Goal: Find contact information: Find contact information

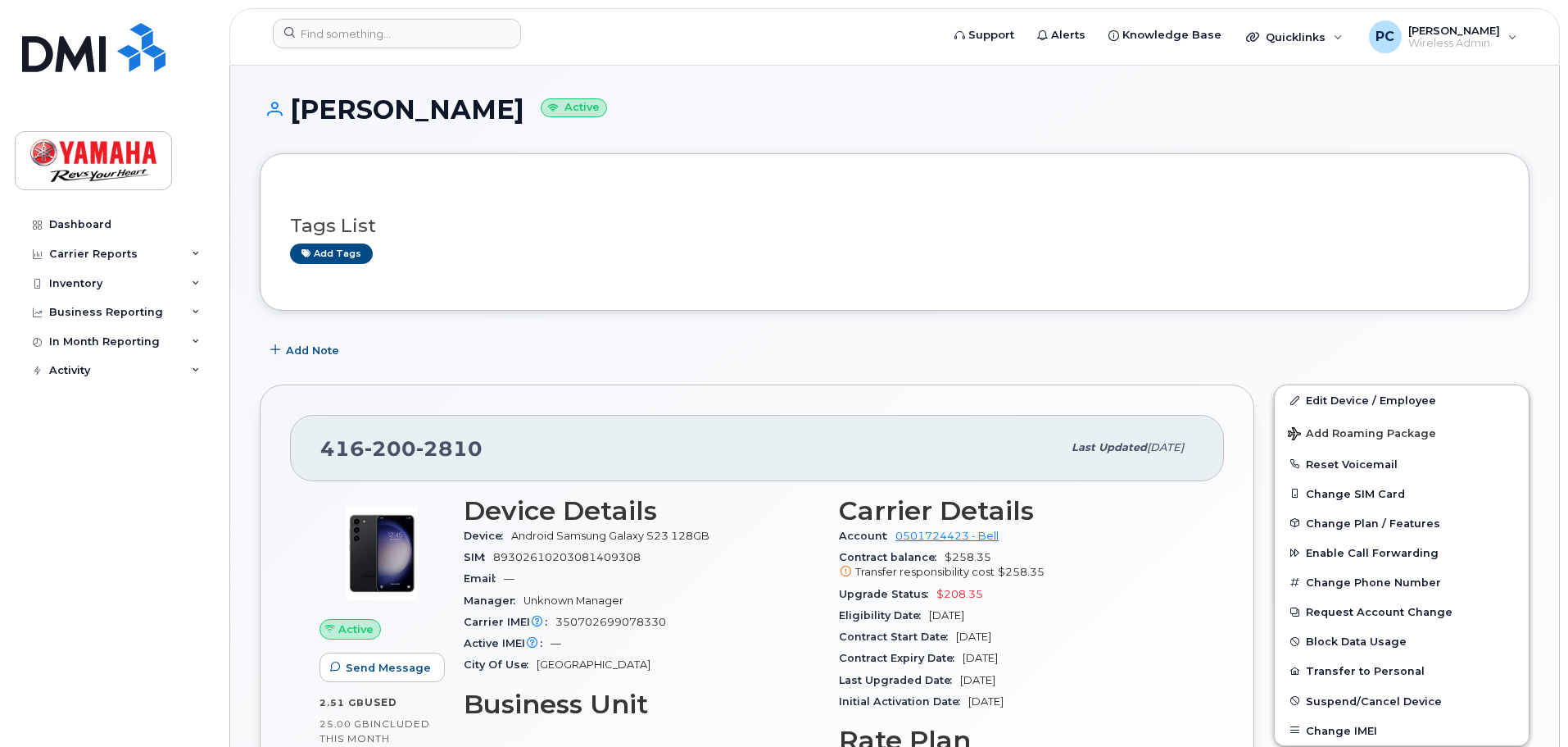
scroll to position [82, 0]
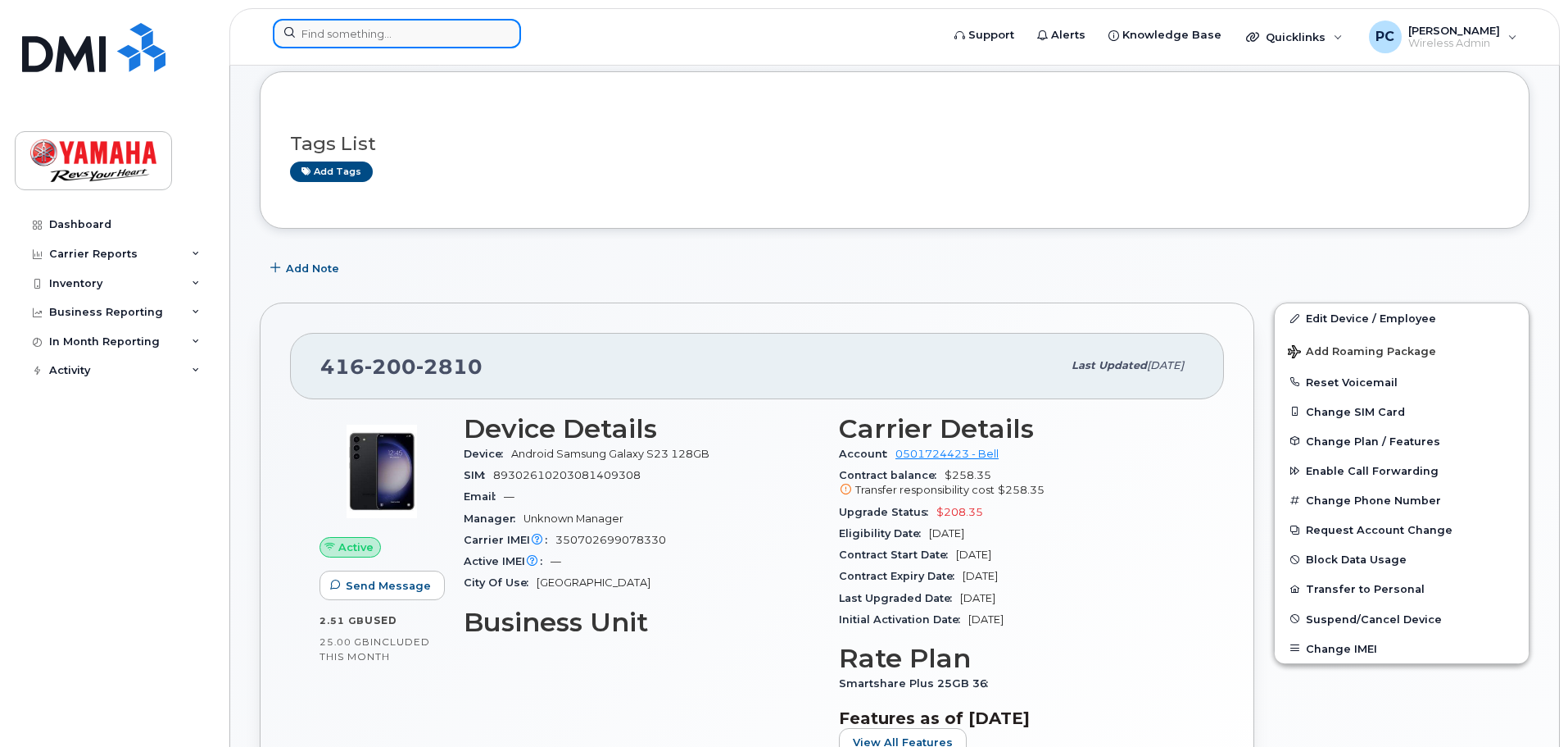
click at [398, 45] on input at bounding box center [396, 34] width 248 height 30
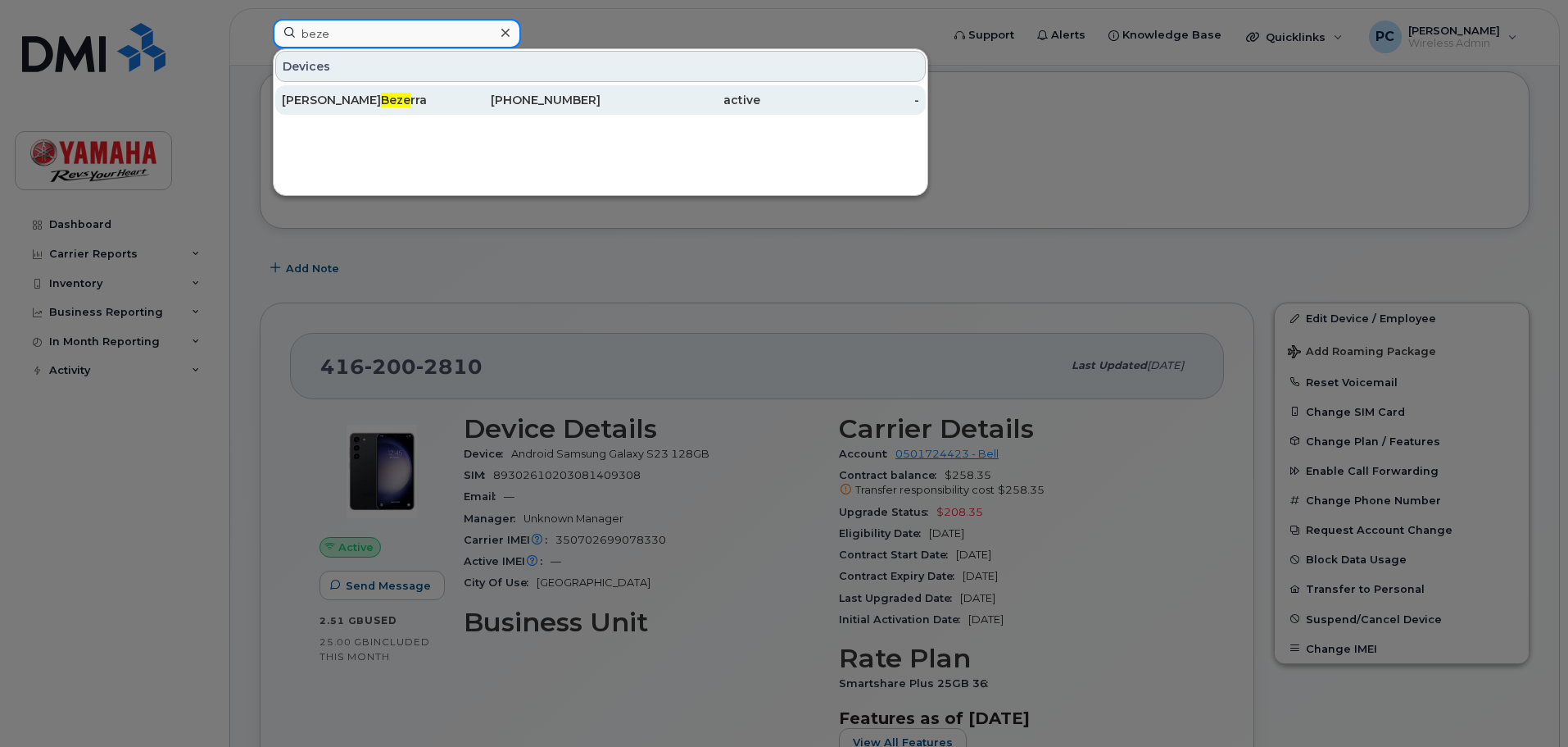
type input "beze"
click at [396, 100] on div "[PERSON_NAME] rra" at bounding box center [362, 100] width 160 height 16
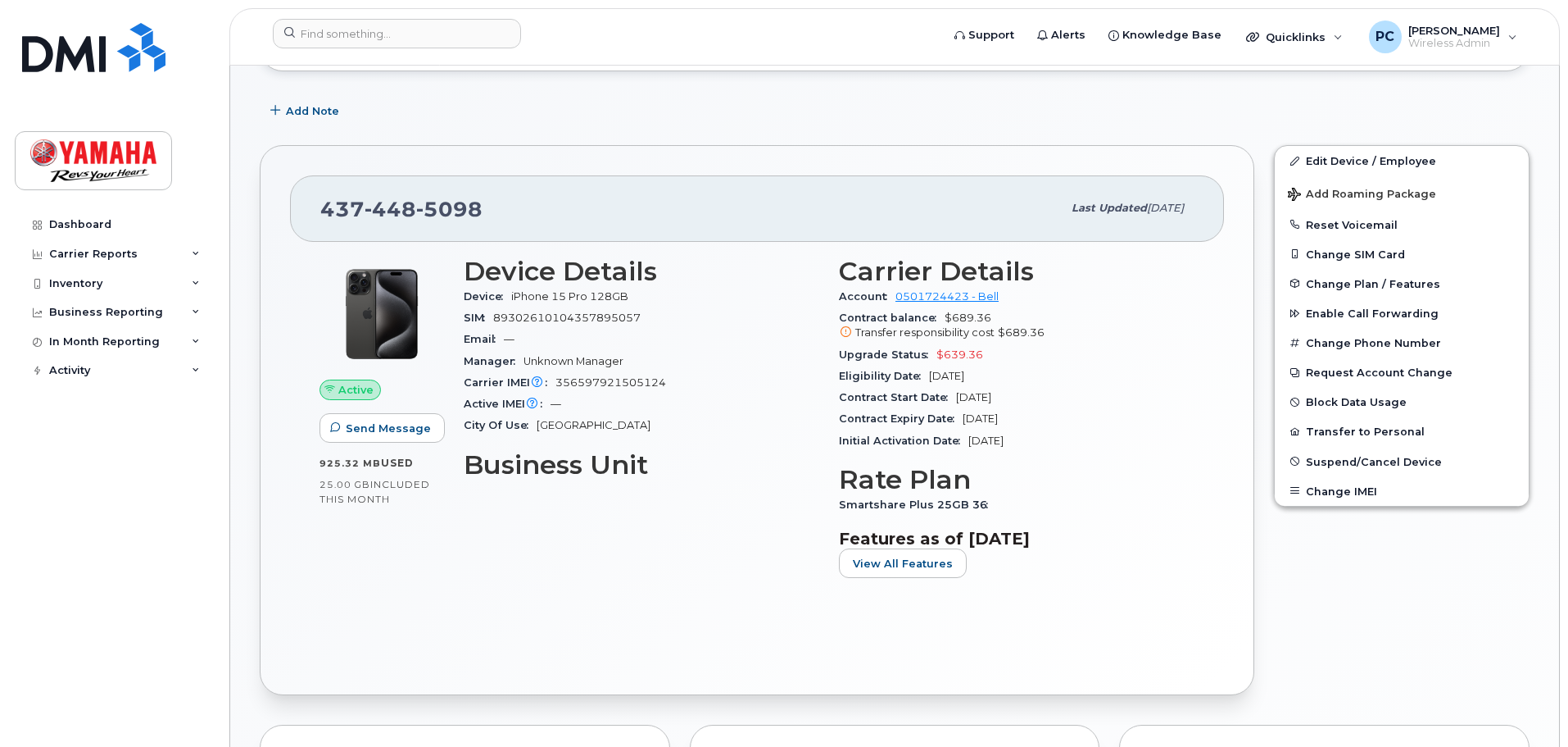
scroll to position [246, 0]
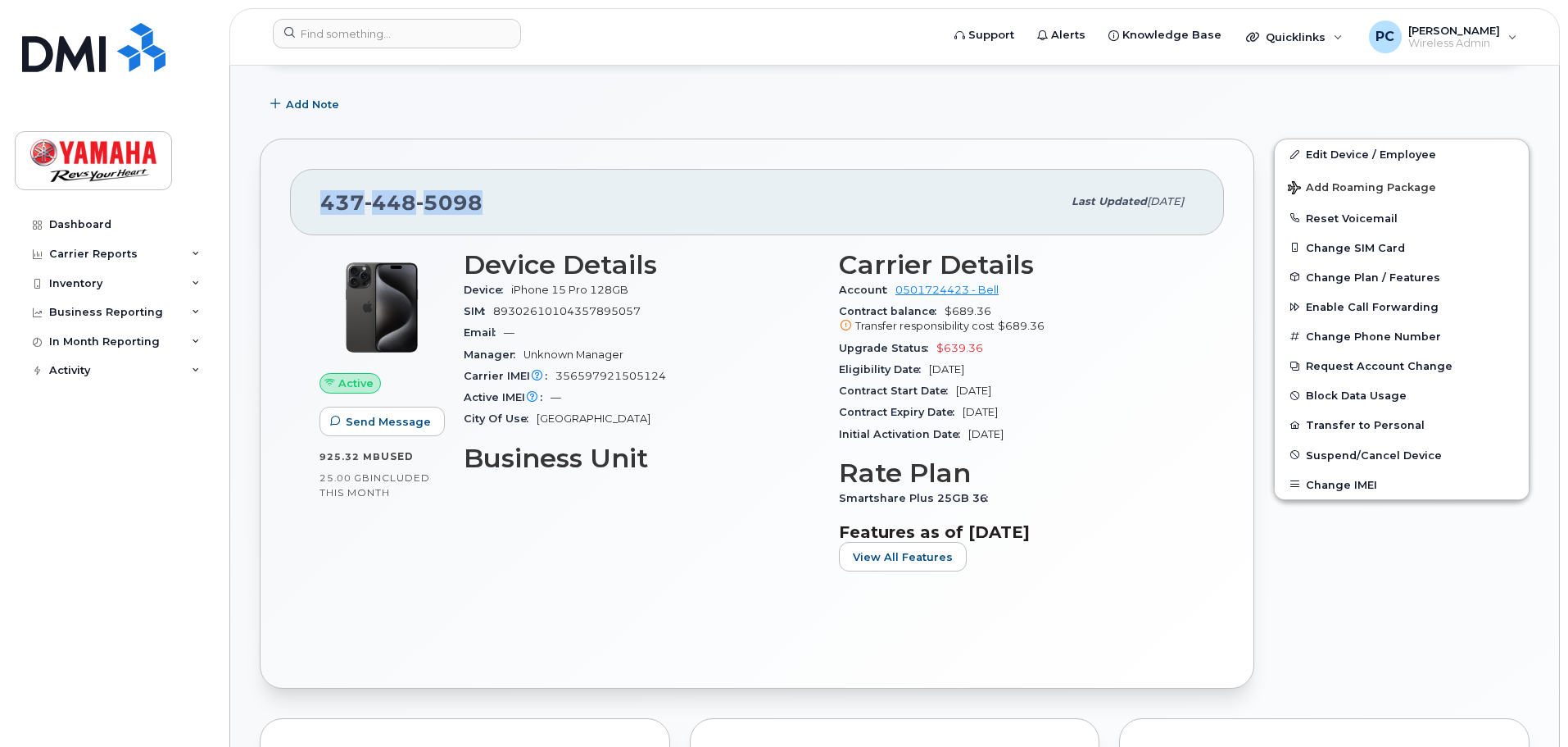
drag, startPoint x: 483, startPoint y: 207, endPoint x: 319, endPoint y: 200, distance: 164.1
click at [319, 200] on div "[PHONE_NUMBER] Last updated [DATE]" at bounding box center [756, 202] width 934 height 66
copy span "[PHONE_NUMBER]"
